Goal: Complete application form

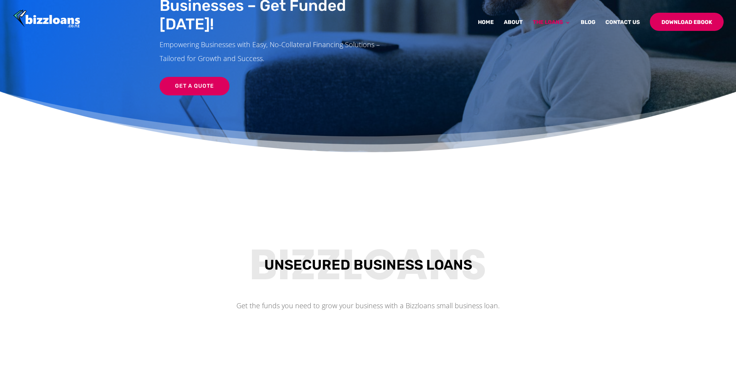
scroll to position [93, 0]
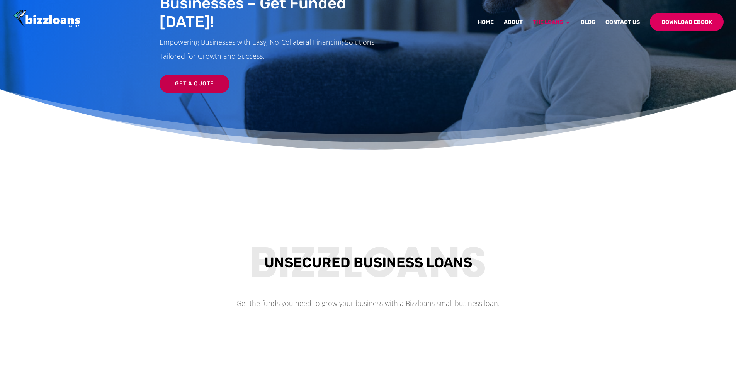
click at [207, 75] on link "Get a Quote" at bounding box center [195, 84] width 70 height 19
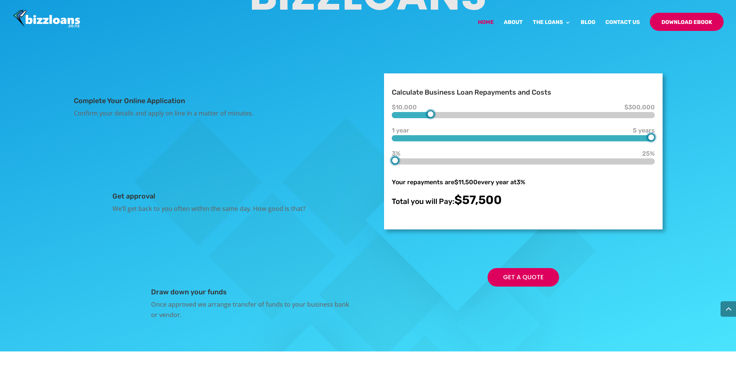
scroll to position [1329, 0]
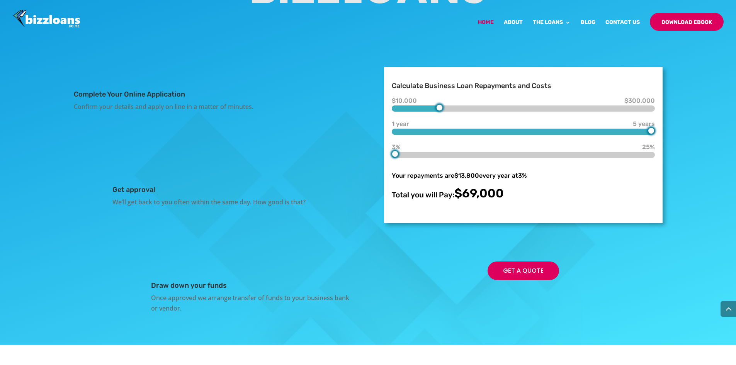
type input "70000"
click at [449, 200] on div "$10,000 $70,000 $300,000 1 year 5 years 5 years 3% 3% 25% Your repayments are $…" at bounding box center [523, 151] width 263 height 100
type input "3"
click at [539, 135] on div at bounding box center [523, 132] width 263 height 6
type input "13"
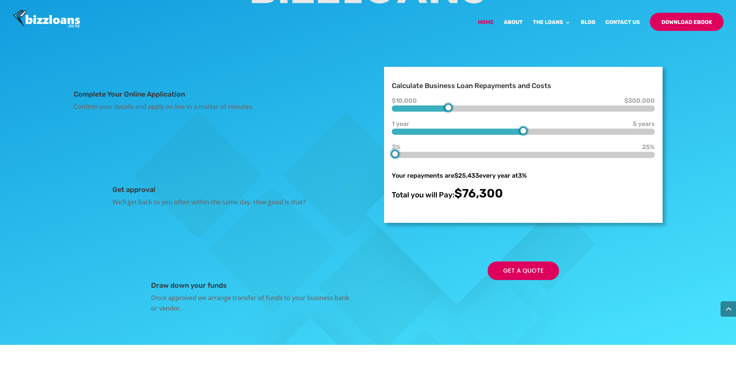
click at [513, 158] on div at bounding box center [523, 155] width 263 height 6
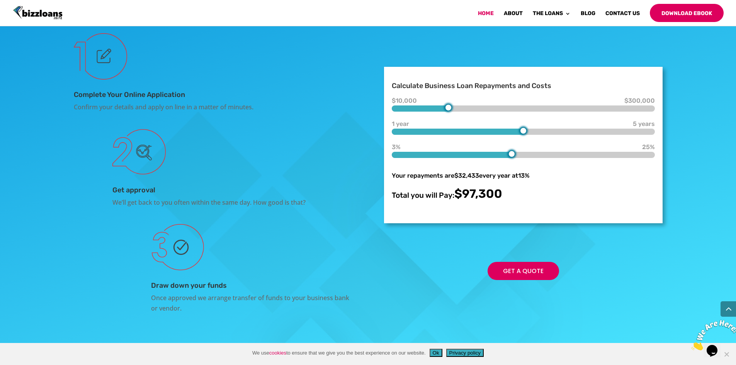
scroll to position [0, 0]
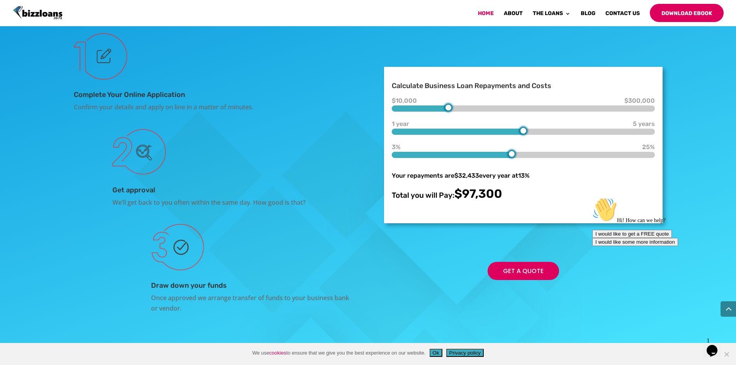
click at [487, 158] on div at bounding box center [523, 155] width 263 height 6
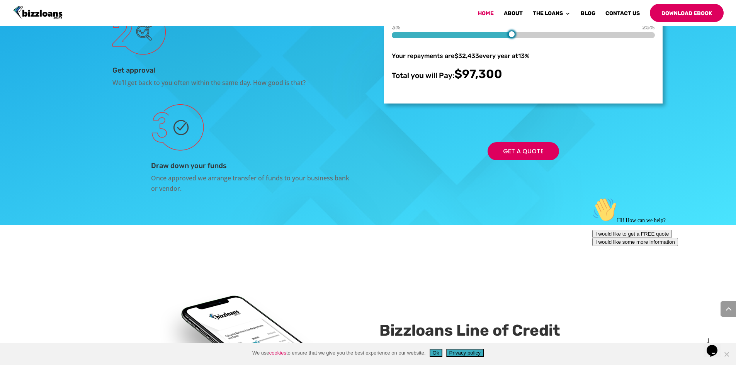
scroll to position [1490, 0]
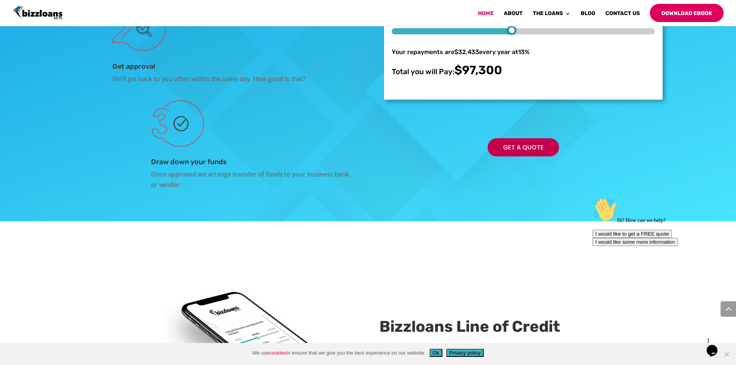
click at [537, 156] on link "Get a Quote" at bounding box center [523, 147] width 71 height 18
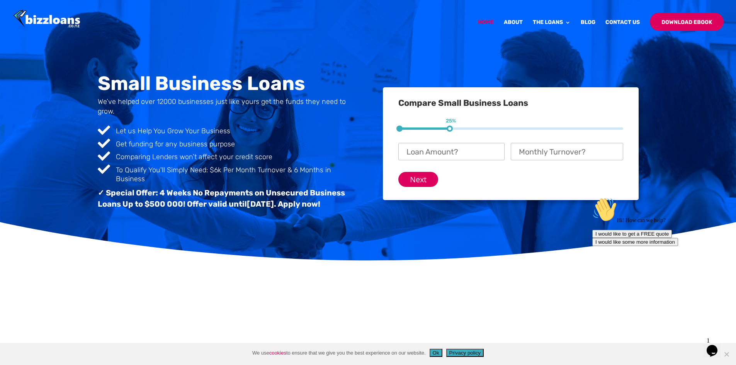
scroll to position [0, 0]
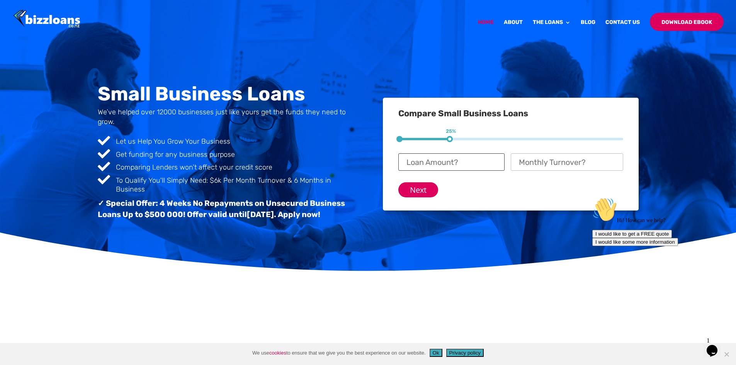
click at [474, 163] on input "Loan Amount? *" at bounding box center [451, 161] width 106 height 17
type input "$ 75,000"
click at [542, 160] on input "Monthly Turnover? *" at bounding box center [567, 161] width 112 height 17
type input "$ 6,000"
click at [423, 192] on input "Next" at bounding box center [418, 189] width 40 height 15
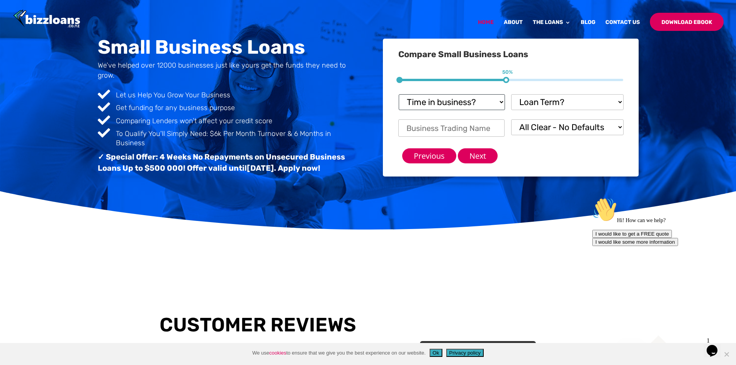
click at [503, 101] on select "Time in business? Startup under 6 months 6-12 months Over 12 months Over 24 mon…" at bounding box center [452, 102] width 106 height 16
select select "Over 24 months"
click at [399, 94] on select "Time in business? Startup under 6 months 6-12 months Over 12 months Over 24 mon…" at bounding box center [452, 102] width 106 height 16
click at [565, 100] on select "Loan Term? 1-3 months 3-6 months 6 - 12 months 12 - 18 months 18 - 24 months 24…" at bounding box center [567, 102] width 112 height 16
click at [511, 94] on select "Loan Term? 1-3 months 3-6 months 6 - 12 months 12 - 18 months 18 - 24 months 24…" at bounding box center [567, 102] width 112 height 16
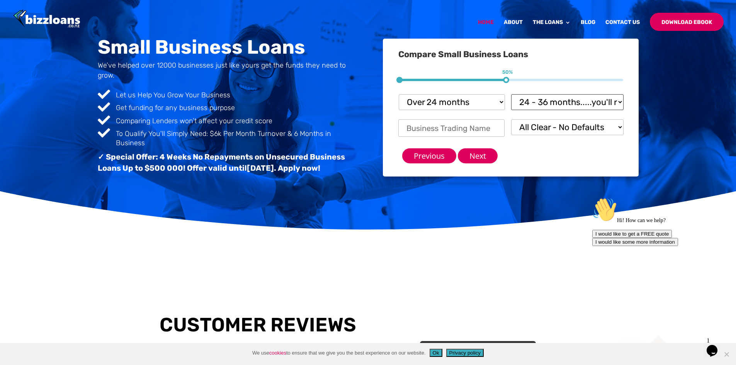
click at [561, 95] on select "Loan Term? 1-3 months 3-6 months 6 - 12 months 12 - 18 months 18 - 24 months 24…" at bounding box center [567, 102] width 112 height 16
select select "18 - 24 months"
click at [511, 94] on select "Loan Term? 1-3 months 3-6 months 6 - 12 months 12 - 18 months 18 - 24 months 24…" at bounding box center [567, 102] width 112 height 16
click at [480, 131] on input "Business Trading Name *" at bounding box center [451, 127] width 106 height 17
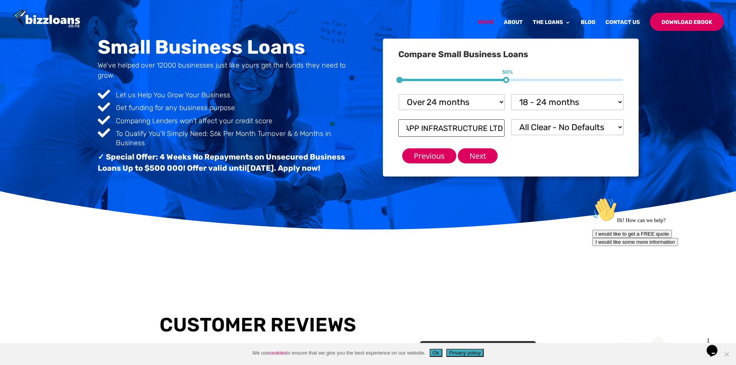
type input "APP INFRASTRUCTURE LTD"
click at [591, 126] on select "All Clear - No Defaults I Have Paid Defaults I have Unpaid Defaults" at bounding box center [567, 127] width 112 height 16
click at [511, 119] on select "All Clear - No Defaults I Have Paid Defaults I have Unpaid Defaults" at bounding box center [567, 127] width 112 height 16
click at [476, 153] on input "Next" at bounding box center [478, 155] width 40 height 15
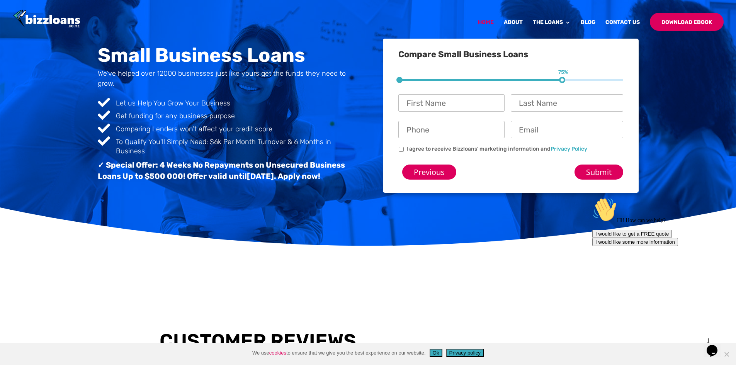
scroll to position [11, 19]
click at [480, 103] on input "First Name *" at bounding box center [451, 102] width 106 height 17
type input "Anjaneya"
type input "Penneru"
type input "0272300730"
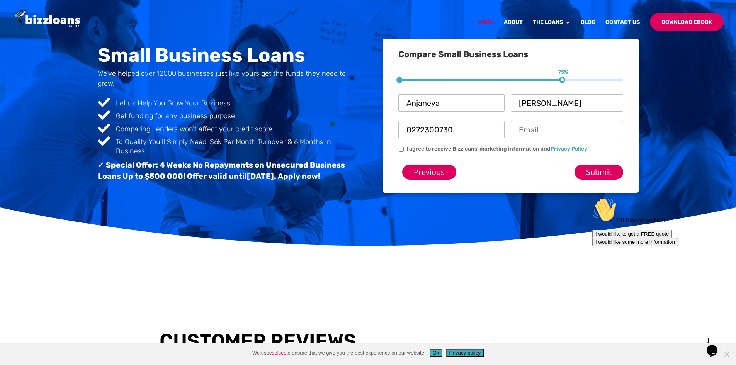
type input "synergizeusa@gmail.com"
click at [400, 148] on input "I agree to receive Bizzloans' marketing information and Privacy Policy" at bounding box center [401, 149] width 5 height 5
checkbox input "true"
click at [583, 172] on input "Submit" at bounding box center [598, 172] width 49 height 15
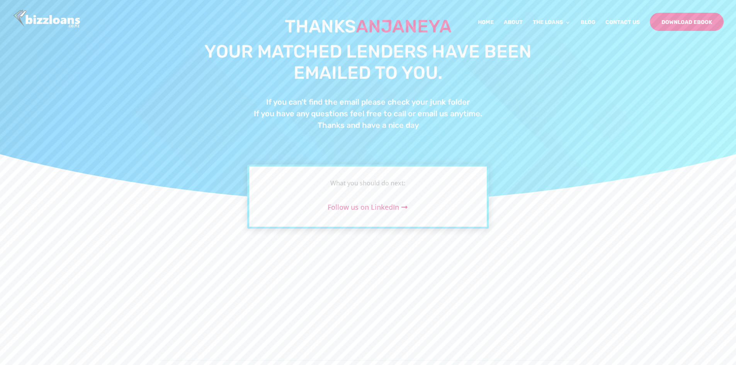
scroll to position [62, 0]
